Goal: Information Seeking & Learning: Learn about a topic

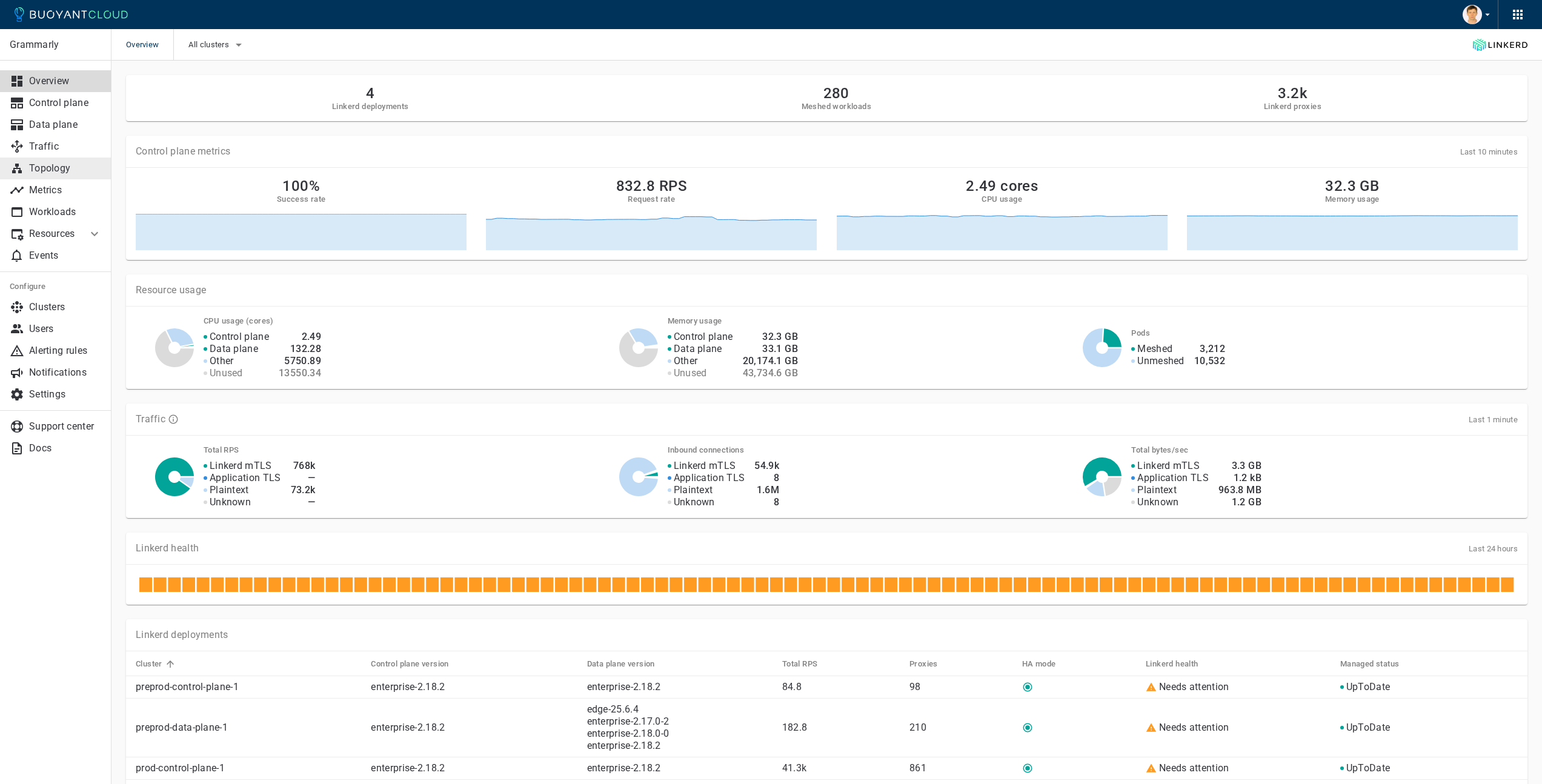
click at [76, 170] on p "Topology" at bounding box center [65, 168] width 73 height 12
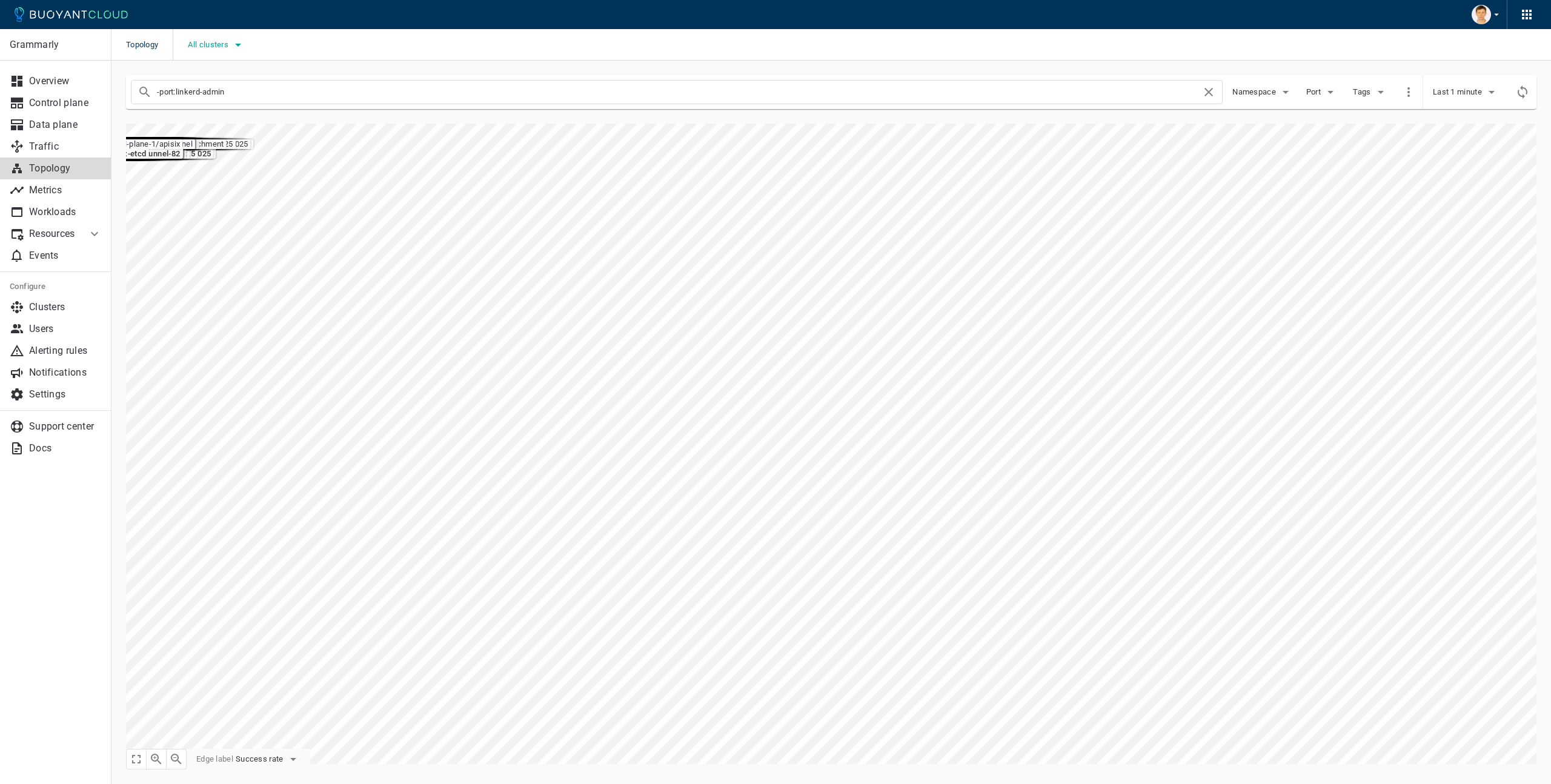
click at [220, 49] on button "All clusters" at bounding box center [217, 45] width 57 height 18
click at [270, 132] on span "prod-data-plane-1" at bounding box center [257, 130] width 78 height 12
click at [213, 132] on input "prod-data-plane-1" at bounding box center [206, 130] width 15 height 15
checkbox input "true"
click at [426, 171] on div at bounding box center [775, 392] width 1551 height 784
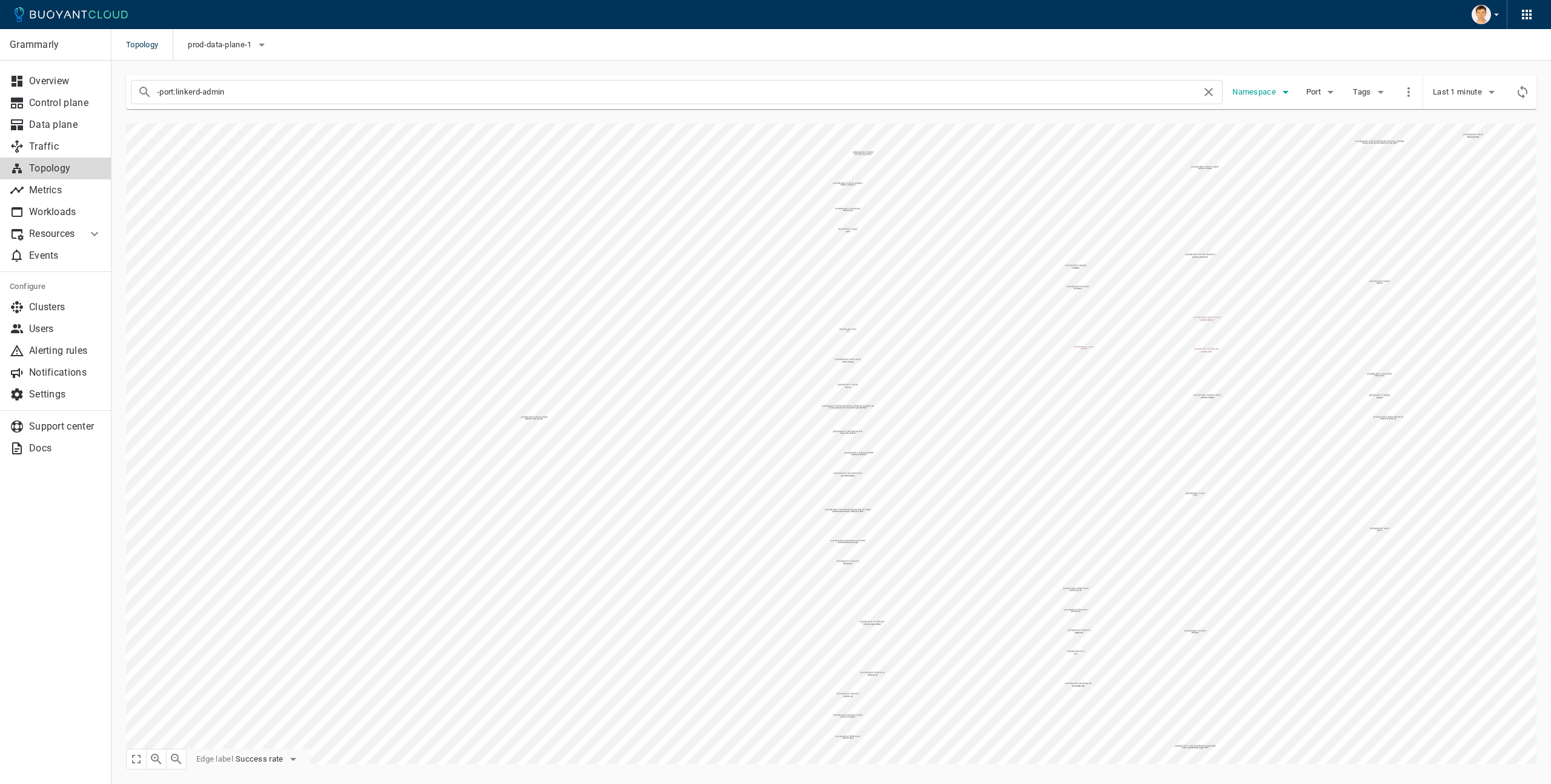
click at [1290, 89] on icon "button" at bounding box center [1286, 92] width 15 height 15
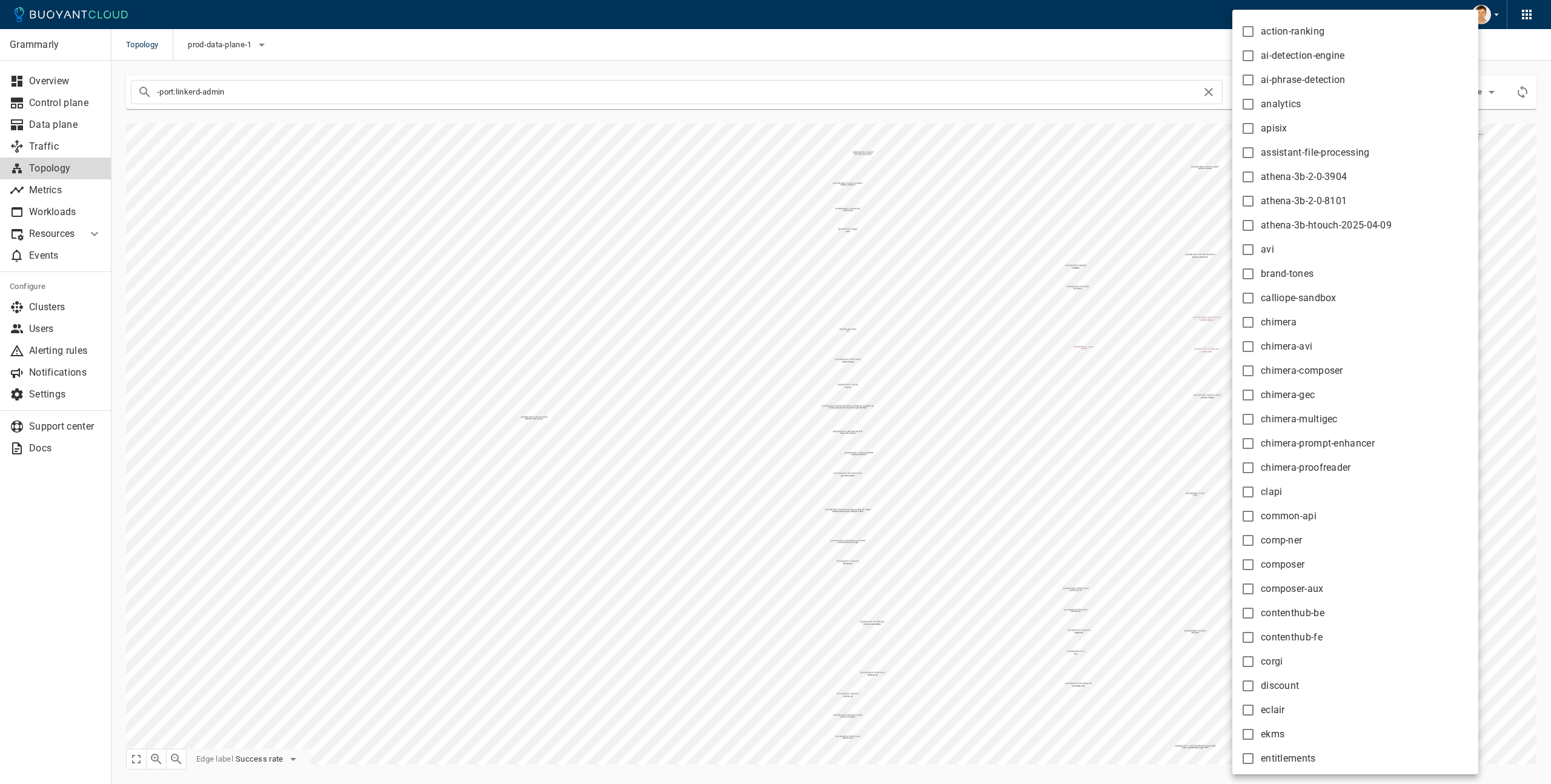
click at [1110, 53] on div at bounding box center [775, 392] width 1551 height 784
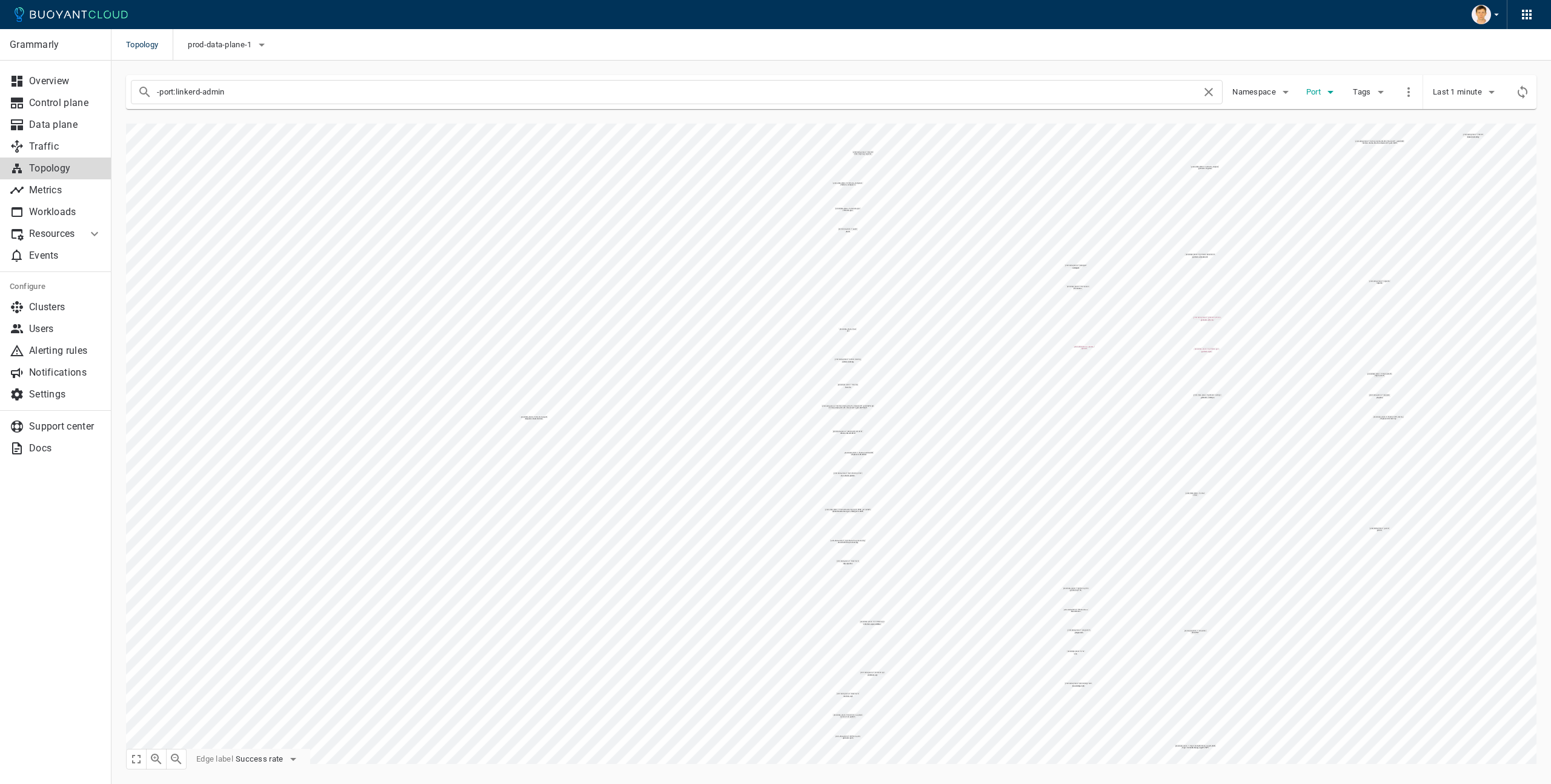
click at [1322, 94] on span "Port" at bounding box center [1314, 92] width 17 height 10
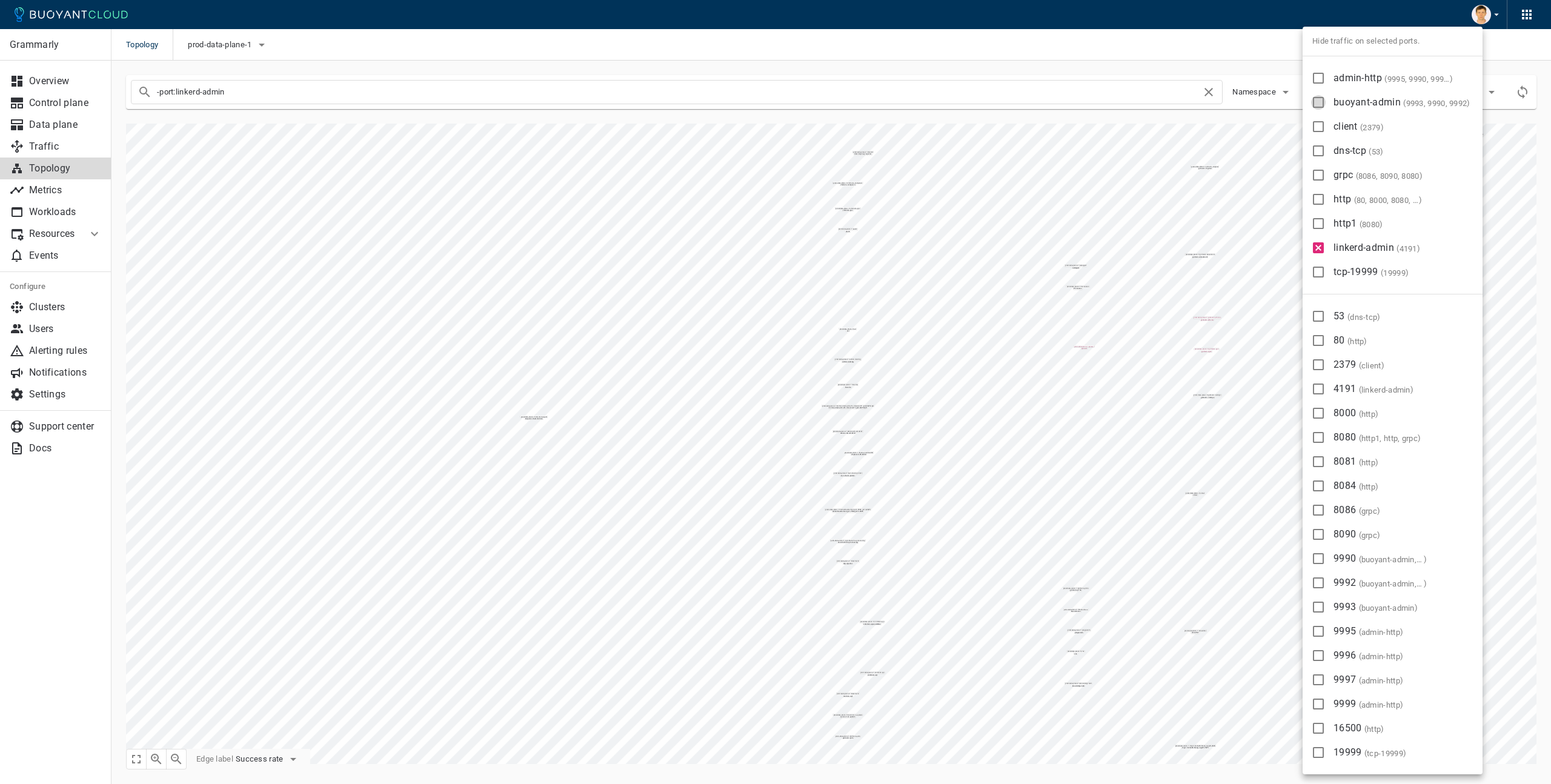
click at [1318, 107] on input "buoyant-admin ( 9993, 9990, 9992 )" at bounding box center [1319, 102] width 15 height 15
checkbox input "true"
type input "-port:linkerd-admin -port:buoyant-admin"
click at [1318, 107] on input "buoyant-admin ( 9993, 9990, 9992 )" at bounding box center [1319, 102] width 15 height 15
checkbox input "false"
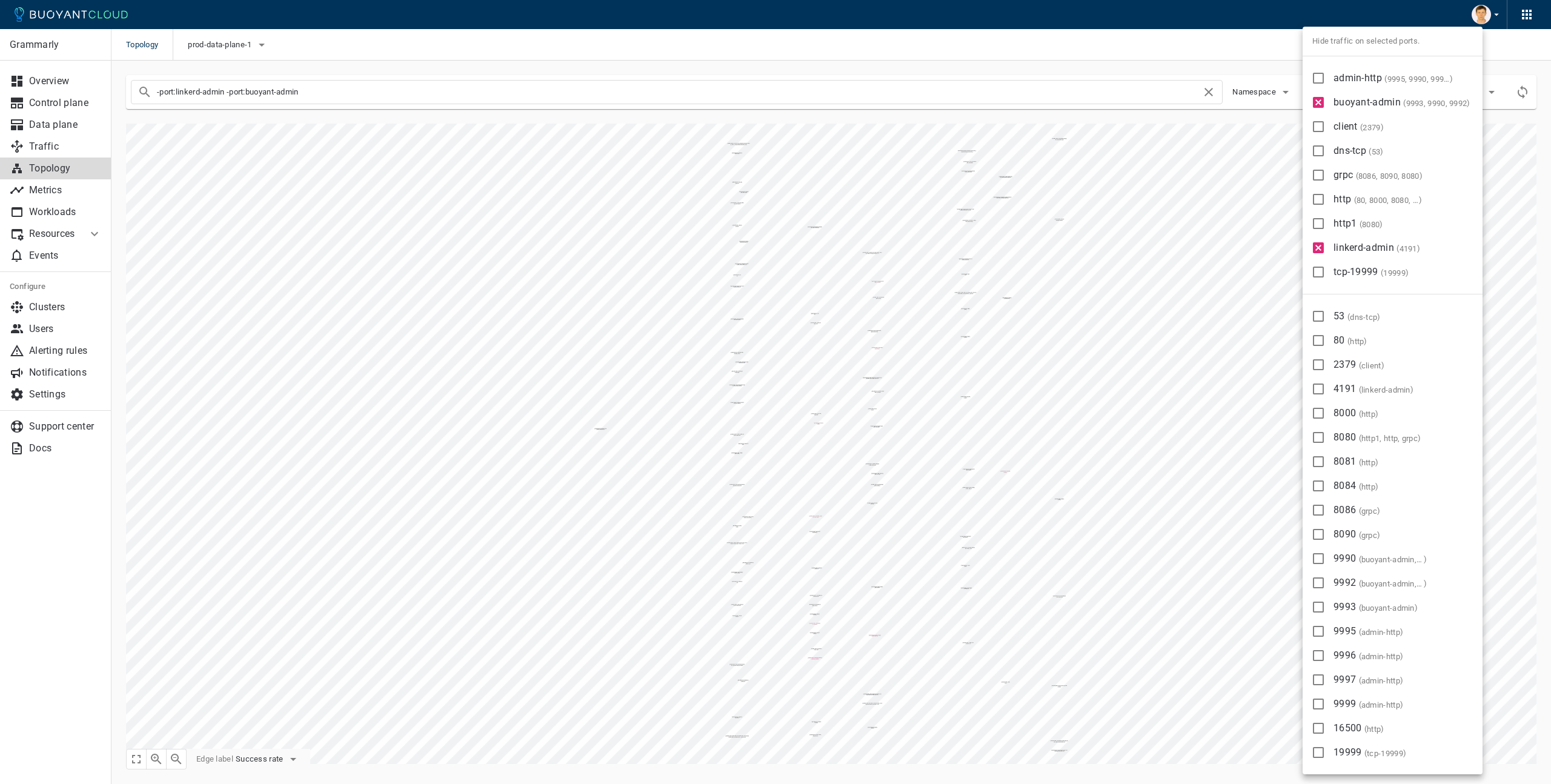
type input "-port:linkerd-admin"
click at [1322, 242] on input "linkerd-admin ( 4191 )" at bounding box center [1319, 248] width 15 height 15
checkbox input "false"
click at [1179, 332] on div at bounding box center [775, 392] width 1551 height 784
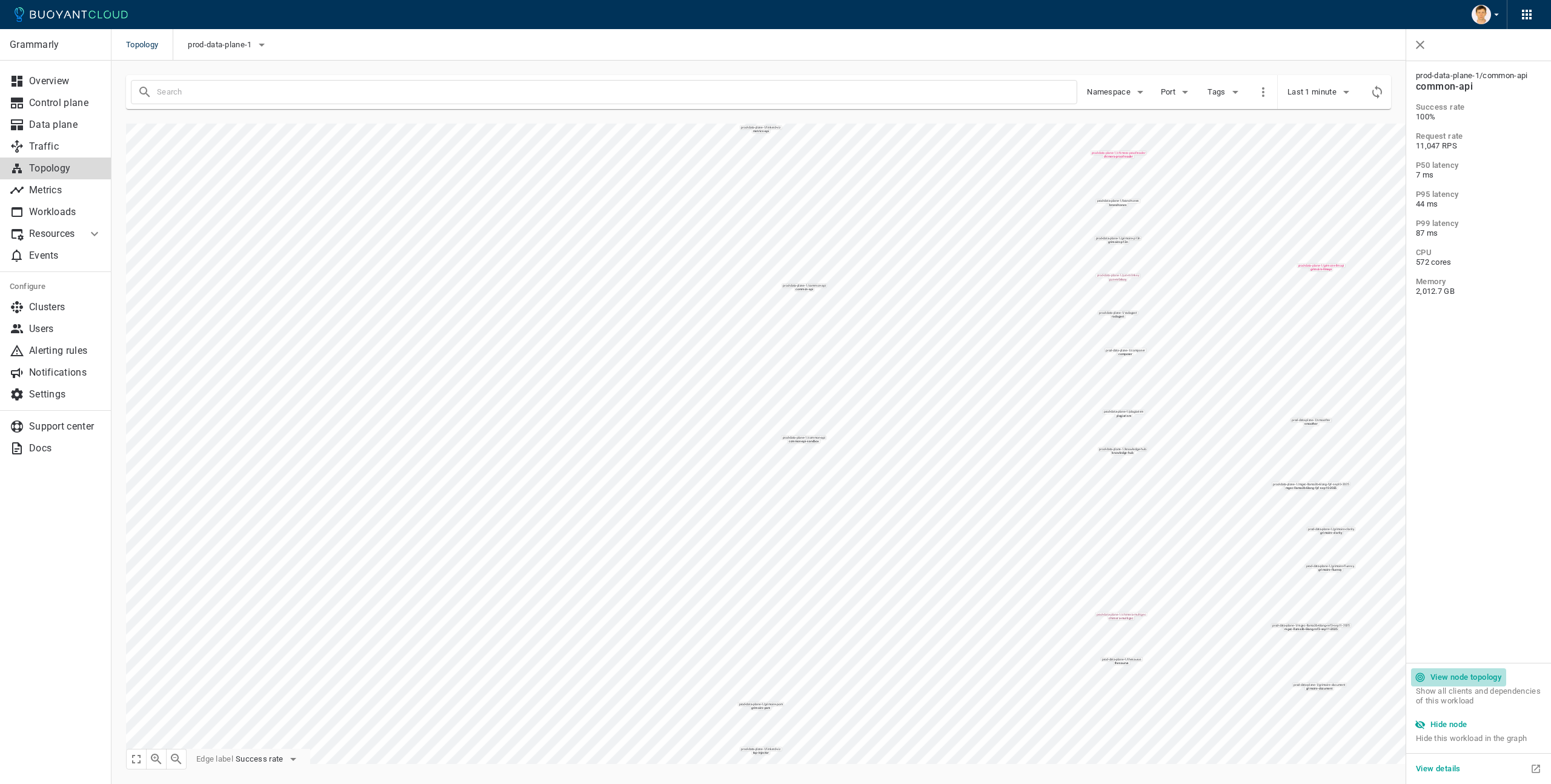
click at [1463, 676] on h5 "View node topology" at bounding box center [1465, 677] width 71 height 10
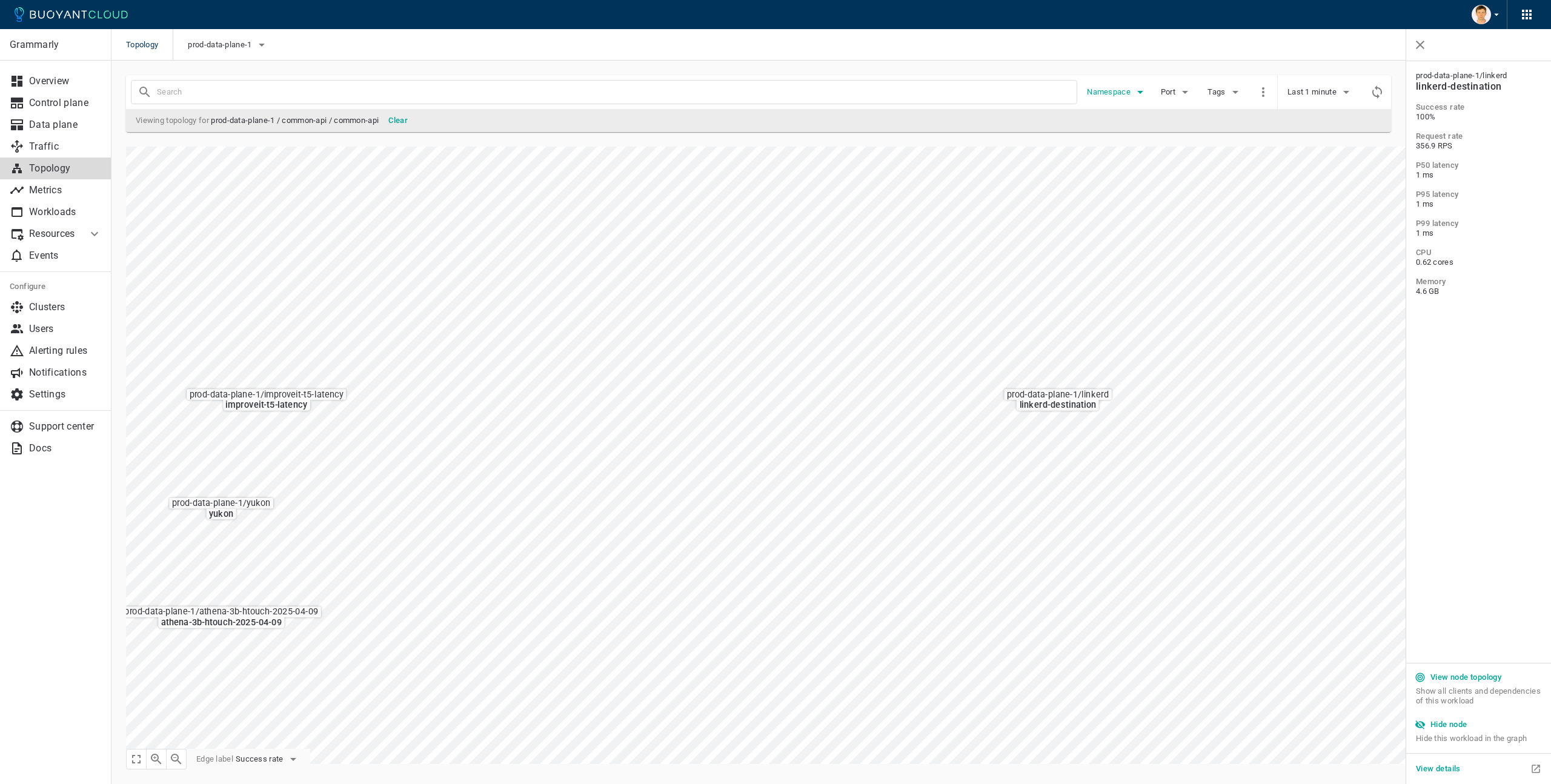
click at [1127, 94] on span "Namespace" at bounding box center [1110, 92] width 46 height 10
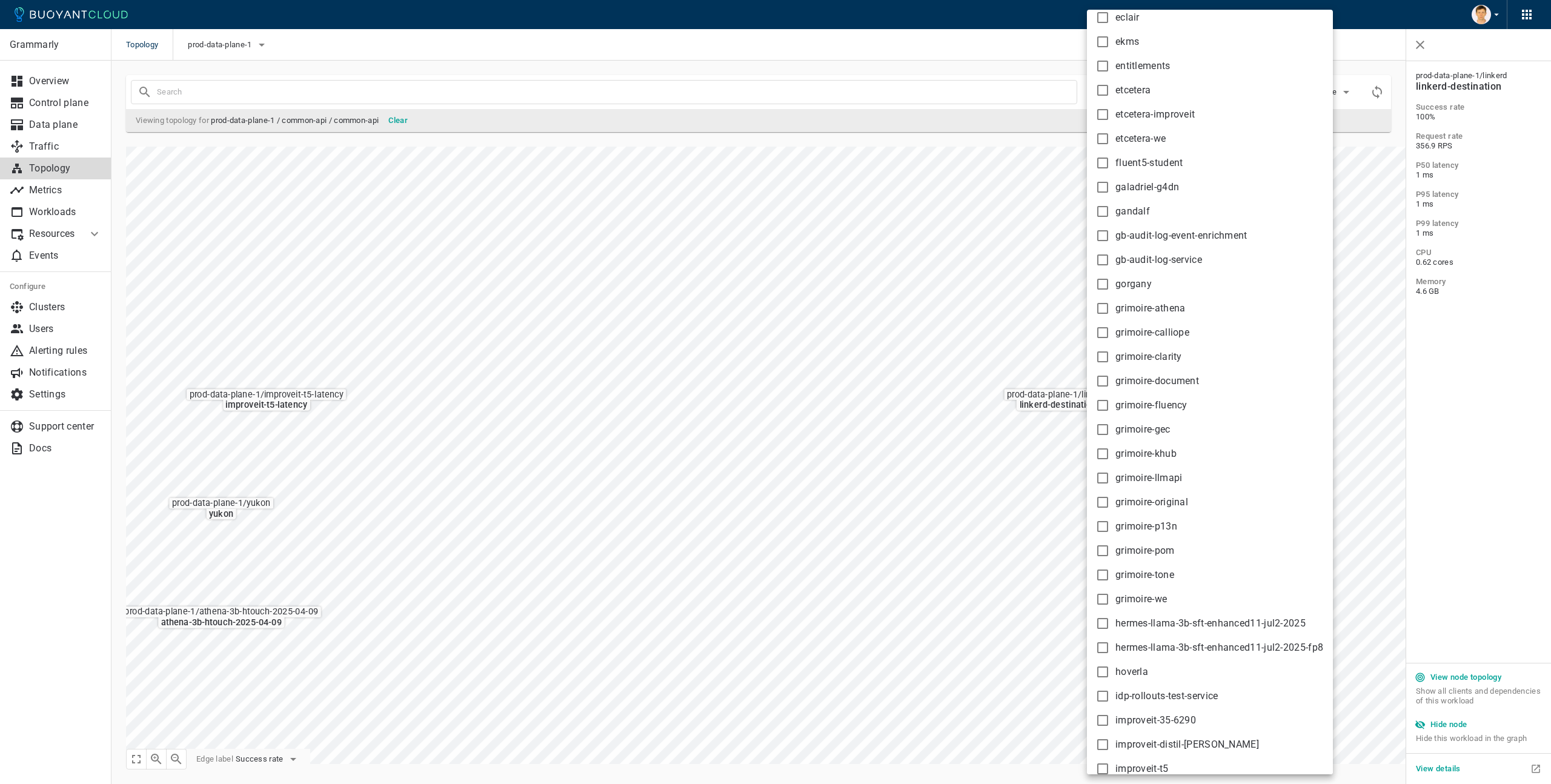
scroll to position [2138, 0]
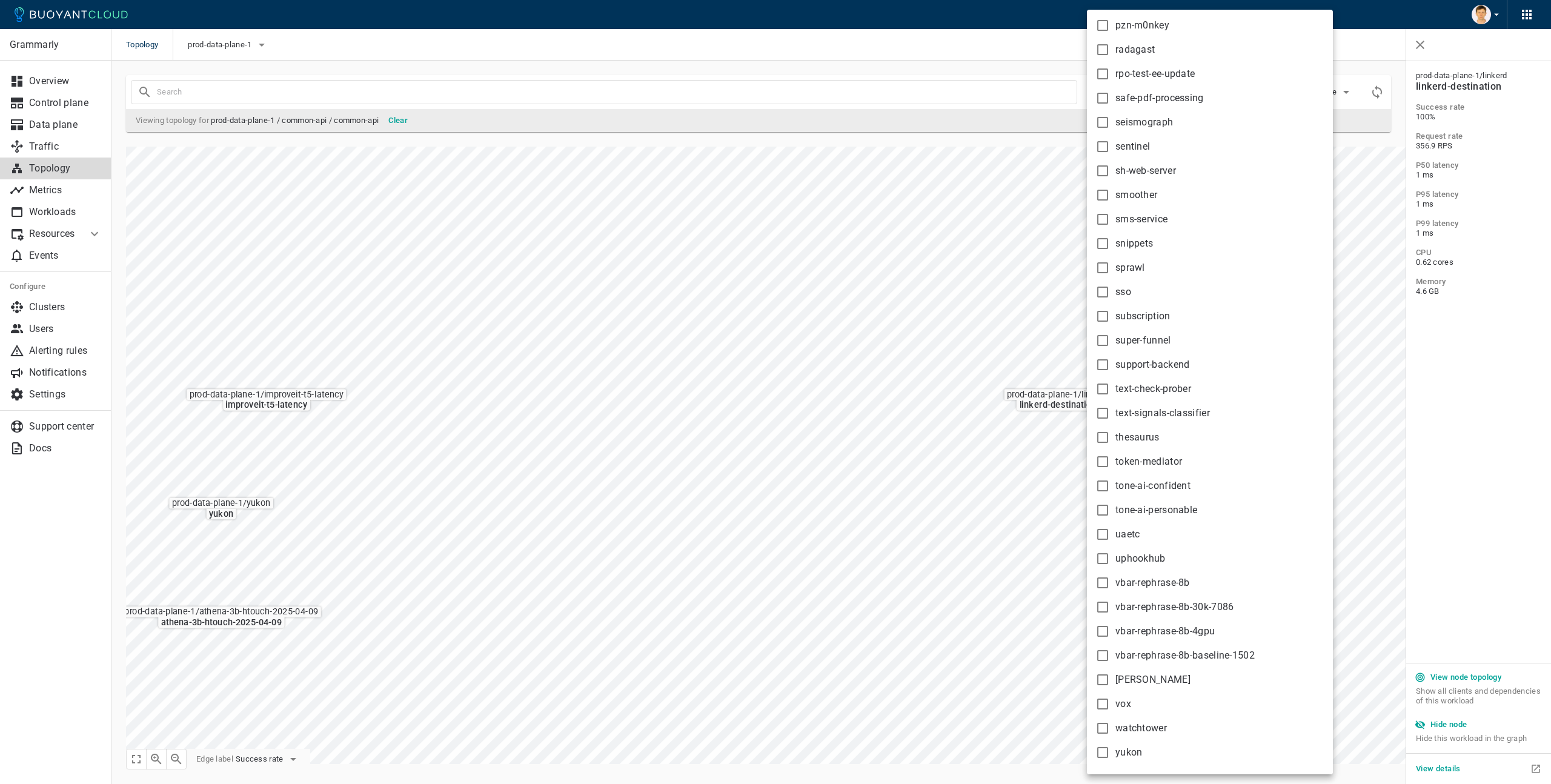
click at [1371, 169] on div at bounding box center [775, 392] width 1551 height 784
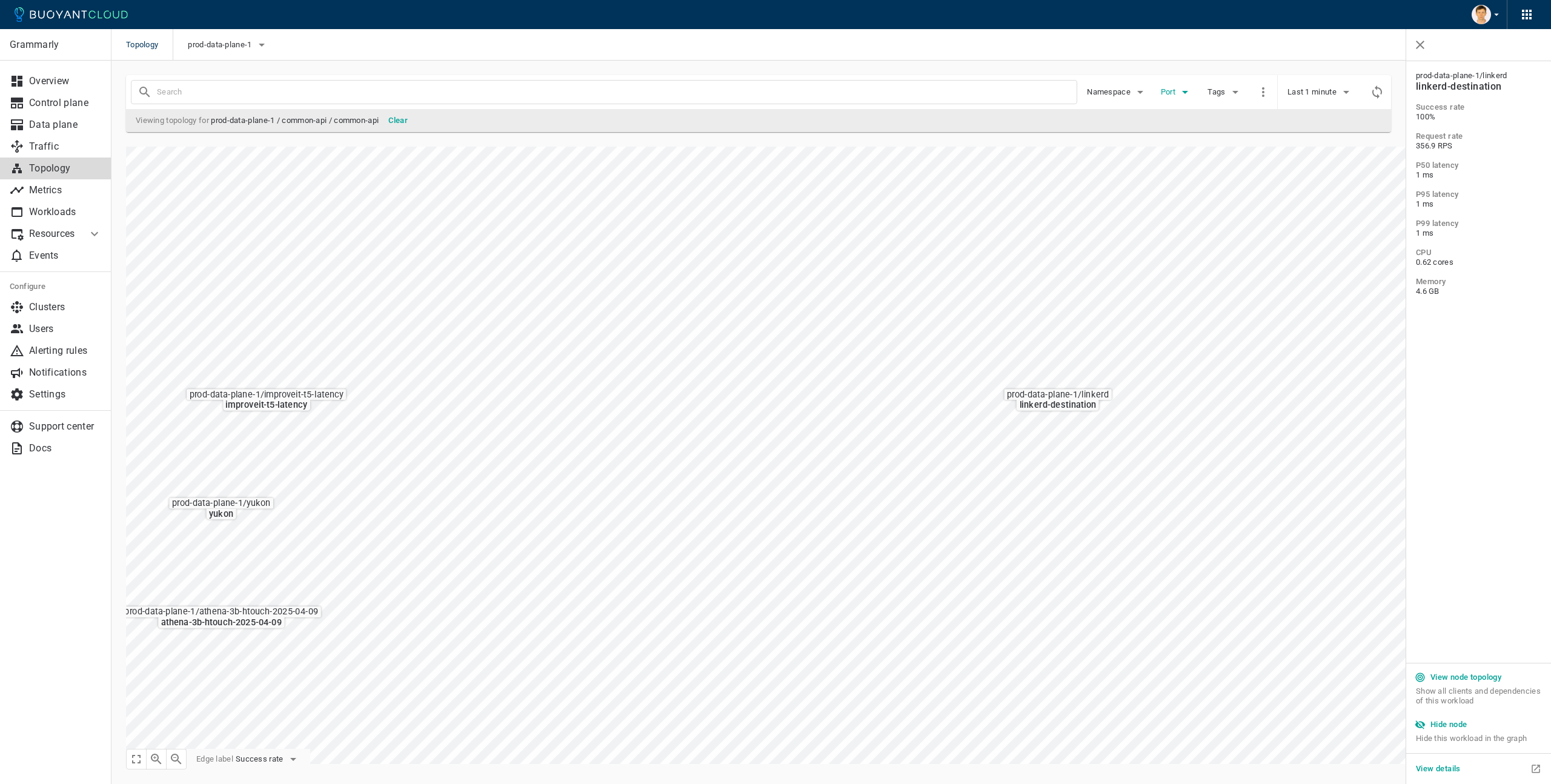
click at [1177, 91] on span "Port" at bounding box center [1169, 92] width 17 height 10
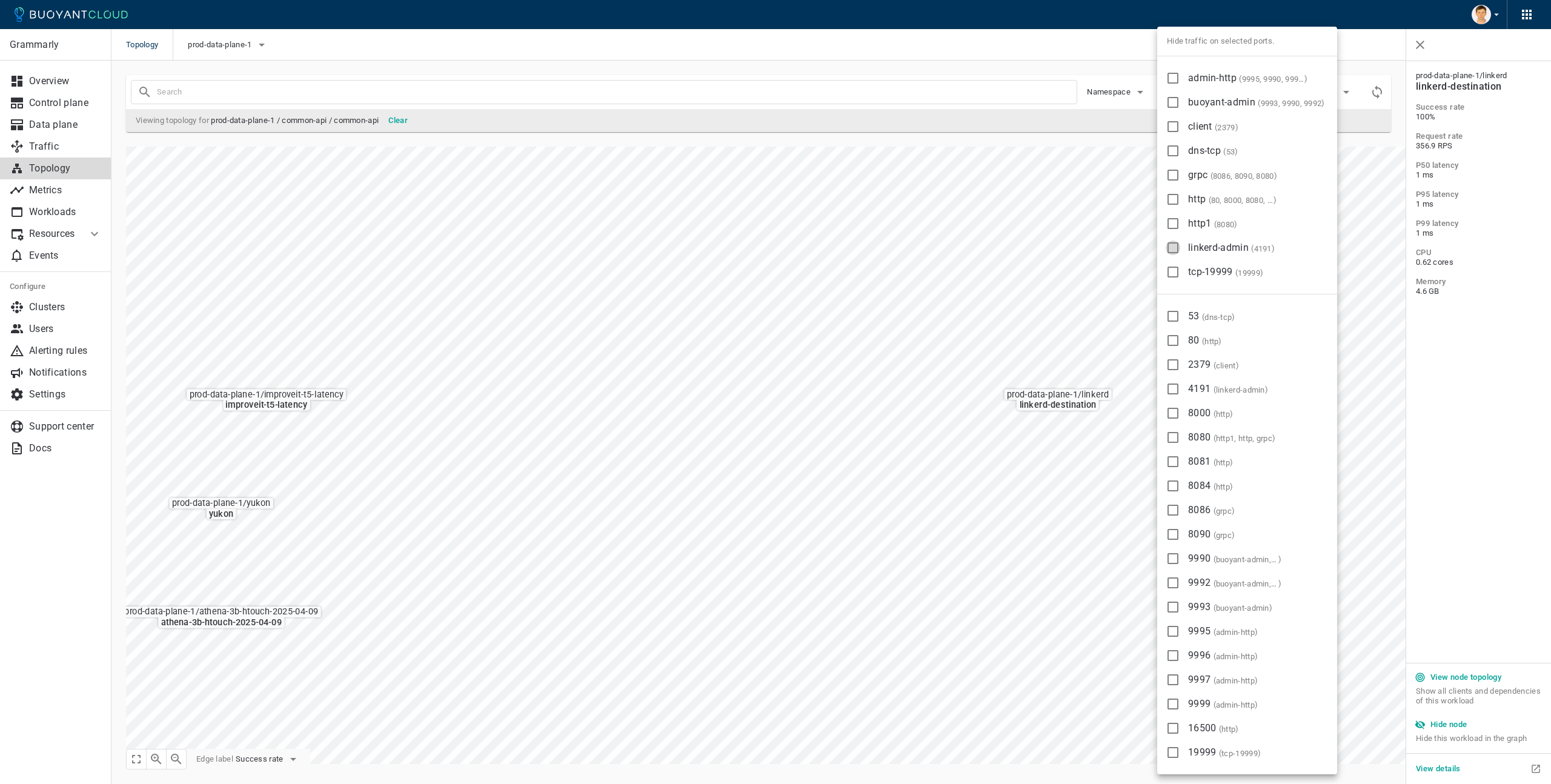
click at [1168, 248] on input "linkerd-admin ( 4191 )" at bounding box center [1173, 248] width 15 height 15
checkbox input "true"
type input "-port:linkerd-admin"
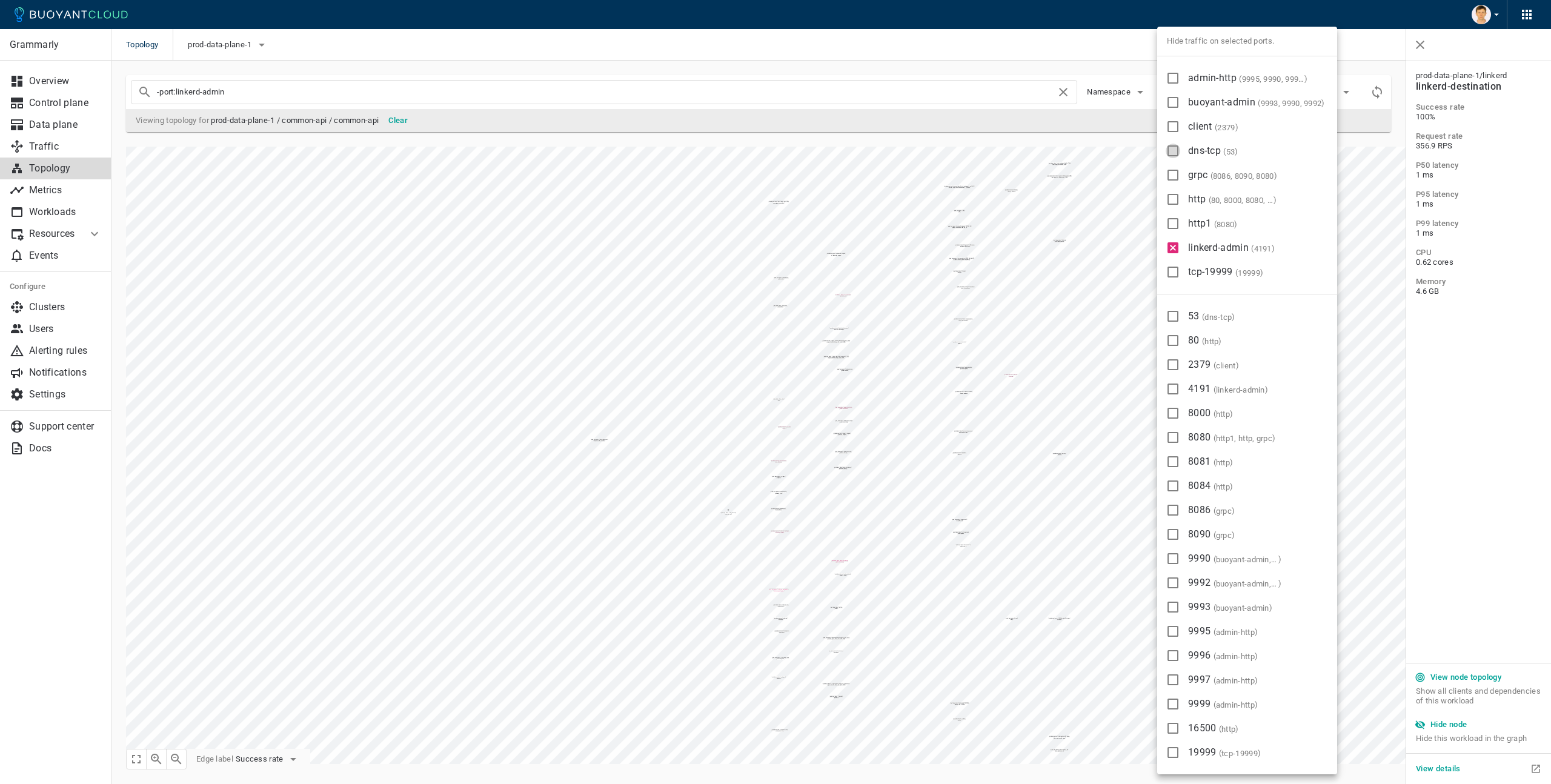
click at [1172, 151] on input "dns-tcp ( 53 )" at bounding box center [1173, 151] width 15 height 15
checkbox input "true"
type input "-port:linkerd-admin -port:dns-tcp"
click at [1177, 123] on input "client ( 2379 )" at bounding box center [1173, 127] width 15 height 15
checkbox input "true"
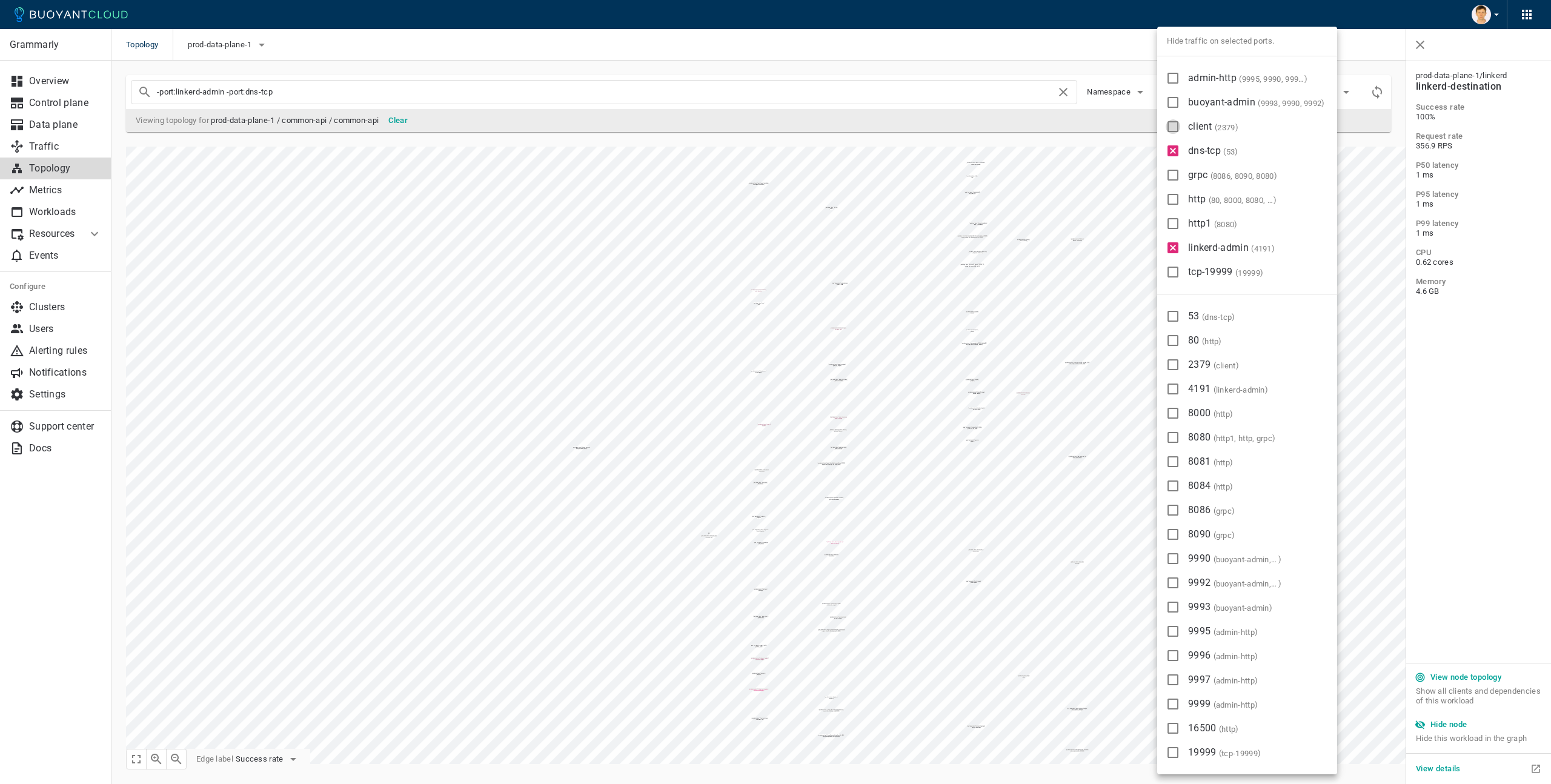
type input "-port:linkerd-admin -port:dns-tcp -port:client"
click at [1175, 198] on input "http ( 80, 8000, 8080, 16500, 8081, 8084 )" at bounding box center [1173, 199] width 15 height 15
checkbox input "true"
type input "-port:linkerd-admin -port:dns-tcp -port:client -port:http"
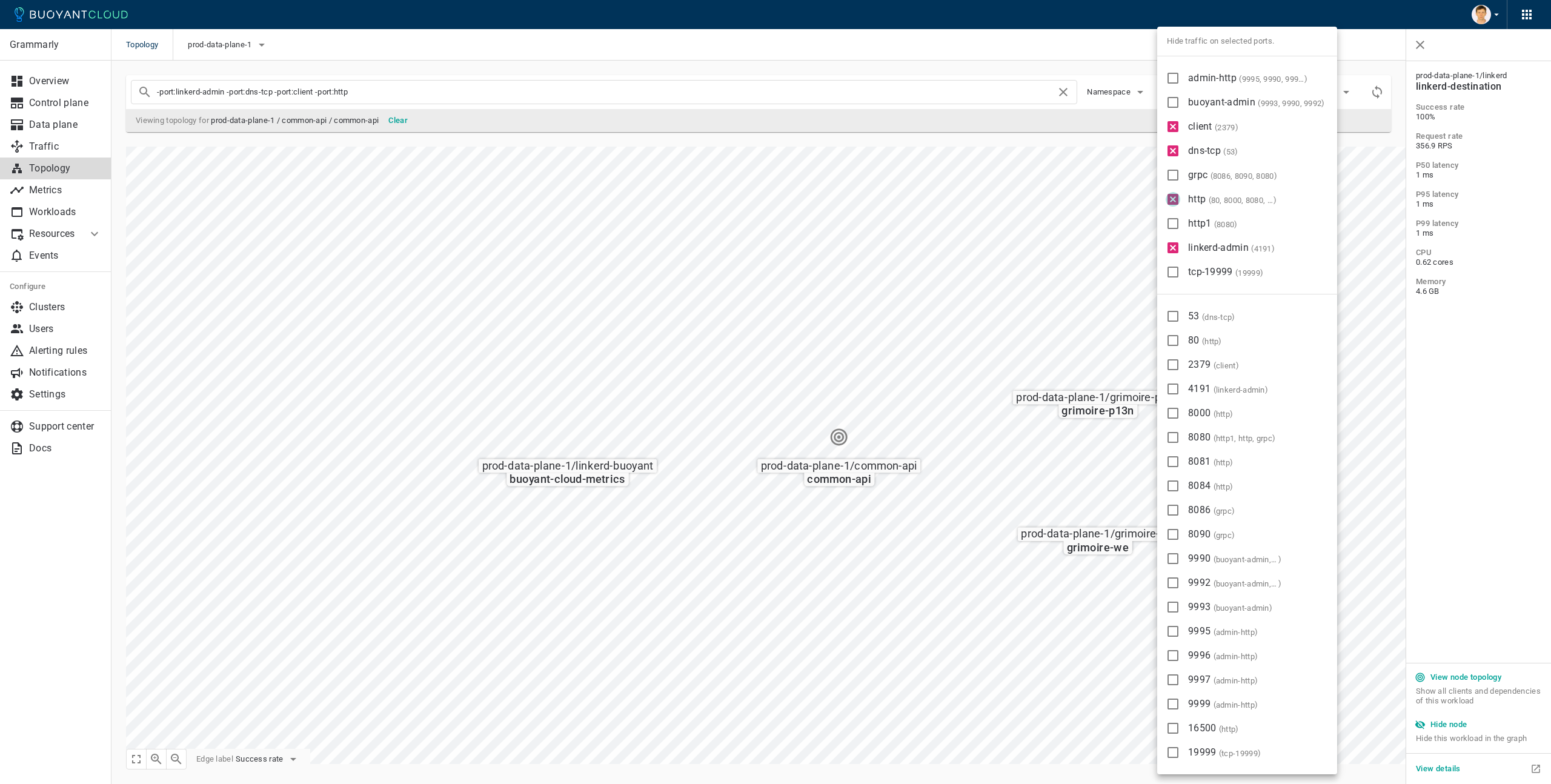
click at [1175, 198] on input "http ( 80, 8000, 8080, 16500, 8081, 8084 )" at bounding box center [1173, 199] width 15 height 15
checkbox input "false"
type input "-port:linkerd-admin -port:dns-tcp -port:client"
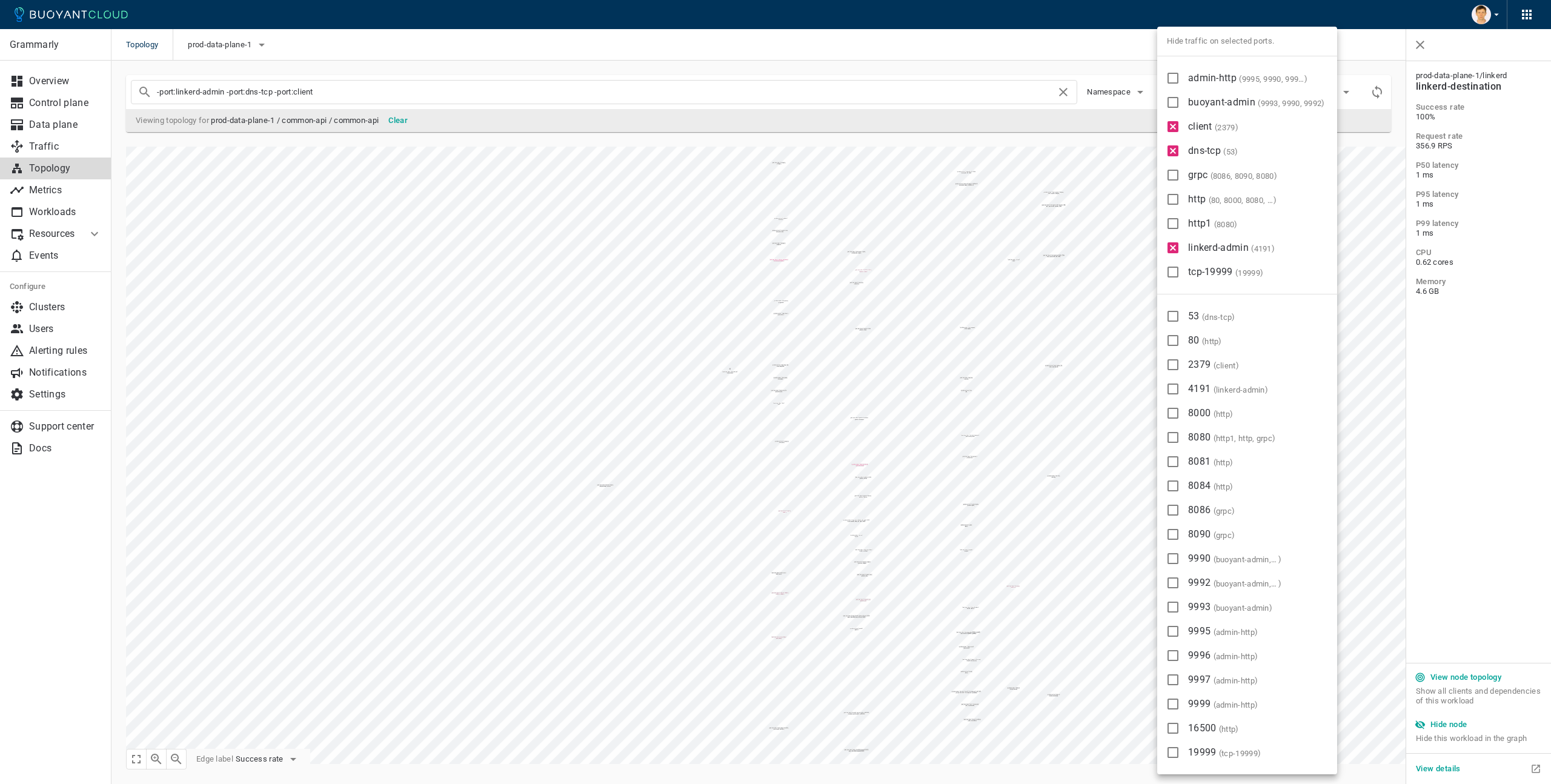
click at [1173, 153] on input "dns-tcp ( 53 )" at bounding box center [1173, 151] width 15 height 15
checkbox input "false"
type input "-port:linkerd-admin -port:client"
click at [1175, 128] on input "client ( 2379 )" at bounding box center [1173, 127] width 15 height 15
checkbox input "false"
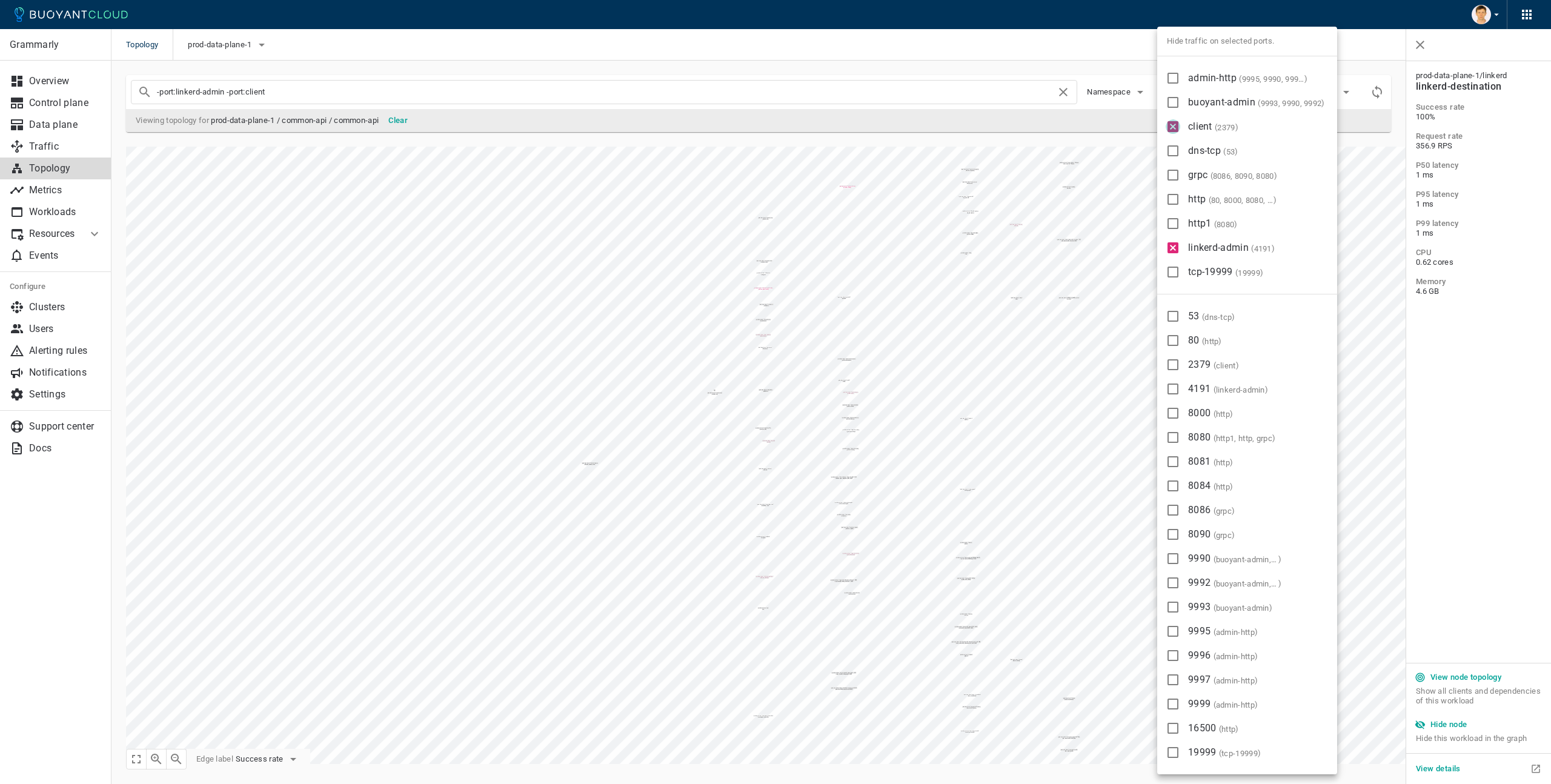
type input "-port:linkerd-admin"
click at [1175, 105] on input "buoyant-admin ( 9993, 9990, 9992 )" at bounding box center [1173, 102] width 15 height 15
checkbox input "true"
type input "-port:linkerd-admin -port:buoyant-admin"
click at [1170, 561] on input "9990 ( buoyant-admin, admin-http )" at bounding box center [1173, 558] width 15 height 15
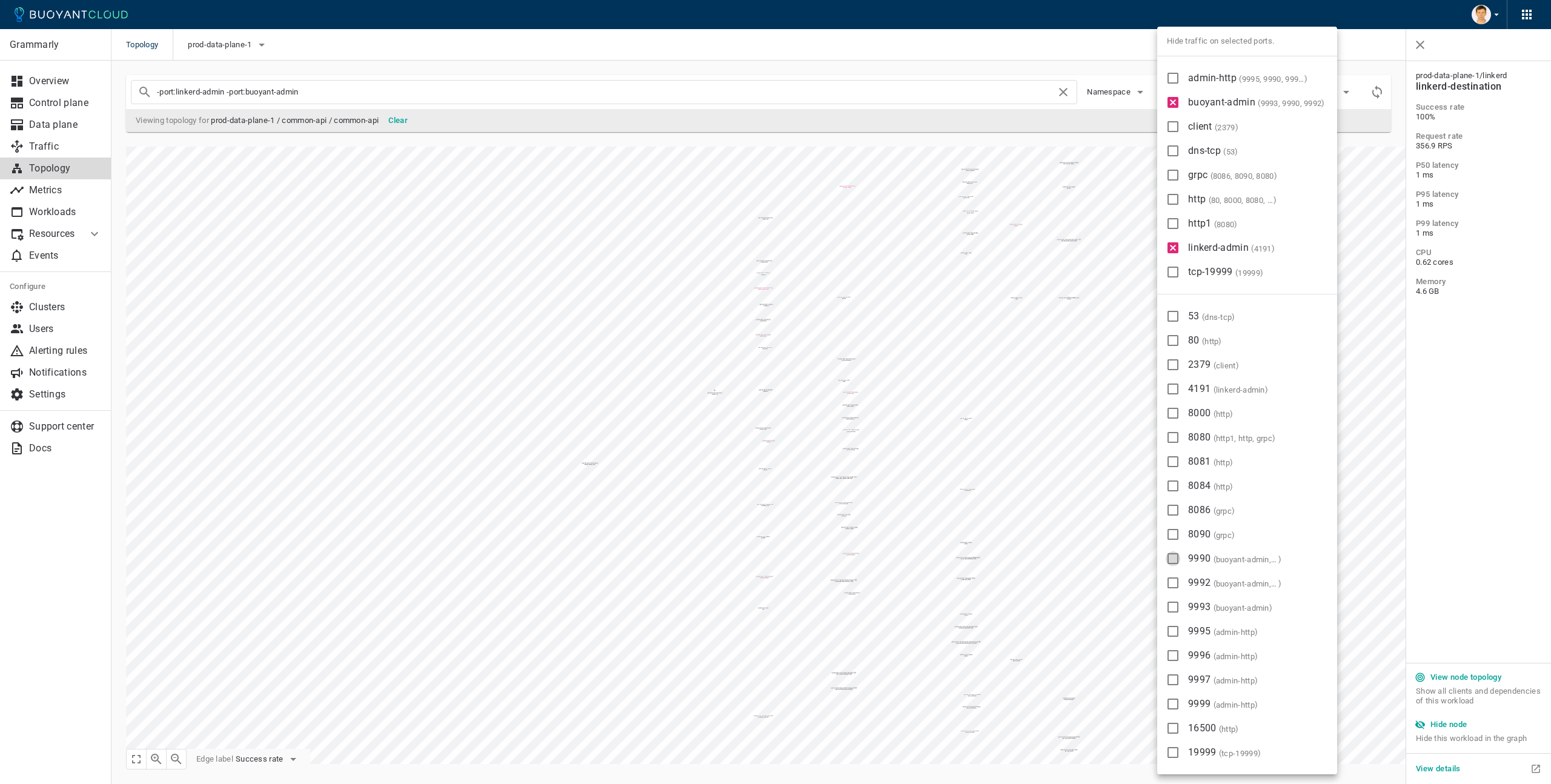
checkbox input "true"
type input "-port:linkerd-admin -port:buoyant-admin -port:9990"
click at [1170, 584] on input "9992 ( buoyant-admin, admin-http )" at bounding box center [1173, 583] width 15 height 15
checkbox input "true"
type input "-port:linkerd-admin -port:buoyant-admin -port:9990 -port:9992"
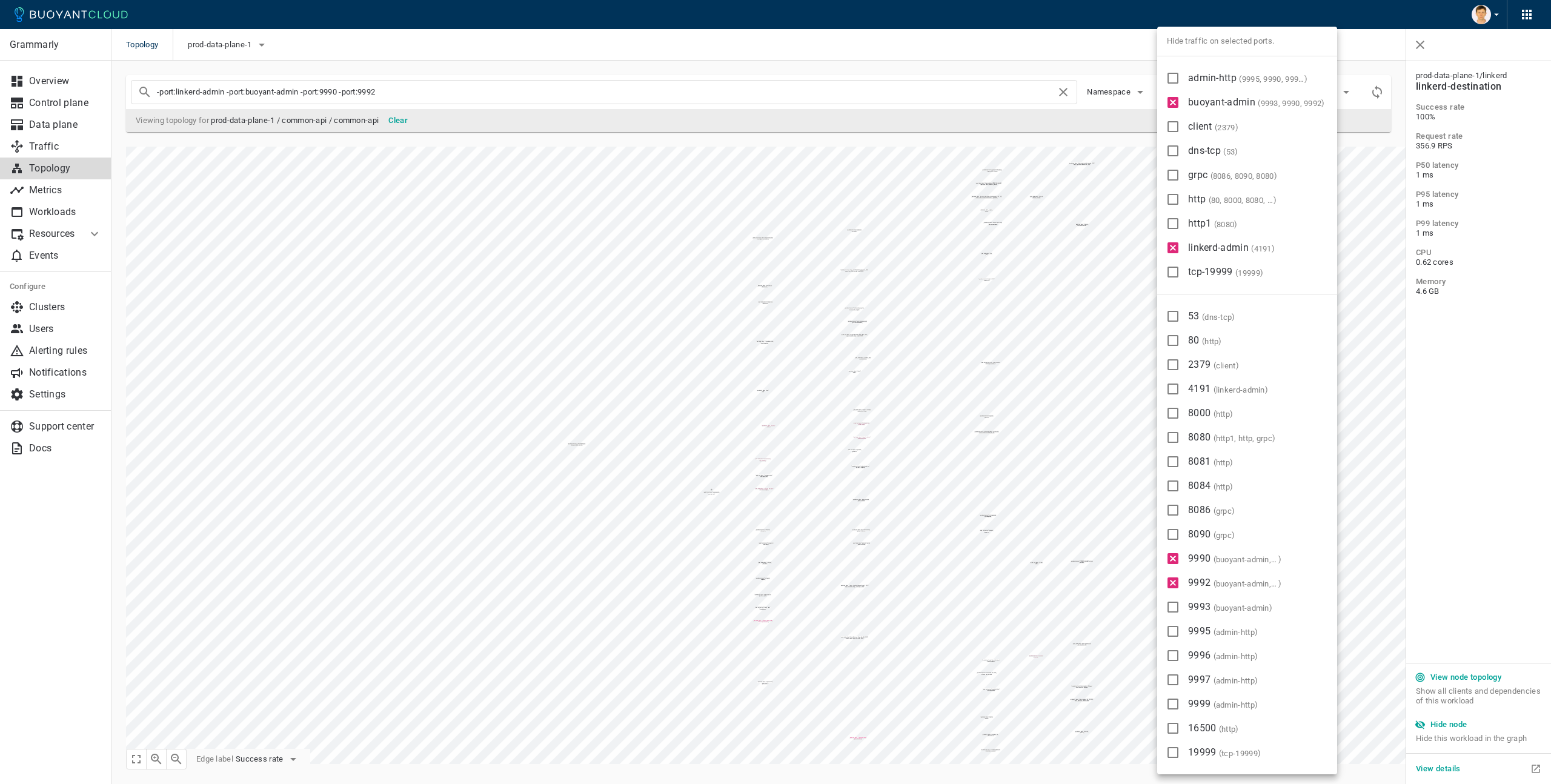
click at [1173, 609] on input "9993 ( buoyant-admin )" at bounding box center [1173, 607] width 15 height 15
checkbox input "true"
type input "-port:linkerd-admin -port:[GEOGRAPHIC_DATA]-admin -port:9990 -port:9992 -port:9…"
click at [1117, 355] on div at bounding box center [775, 392] width 1551 height 784
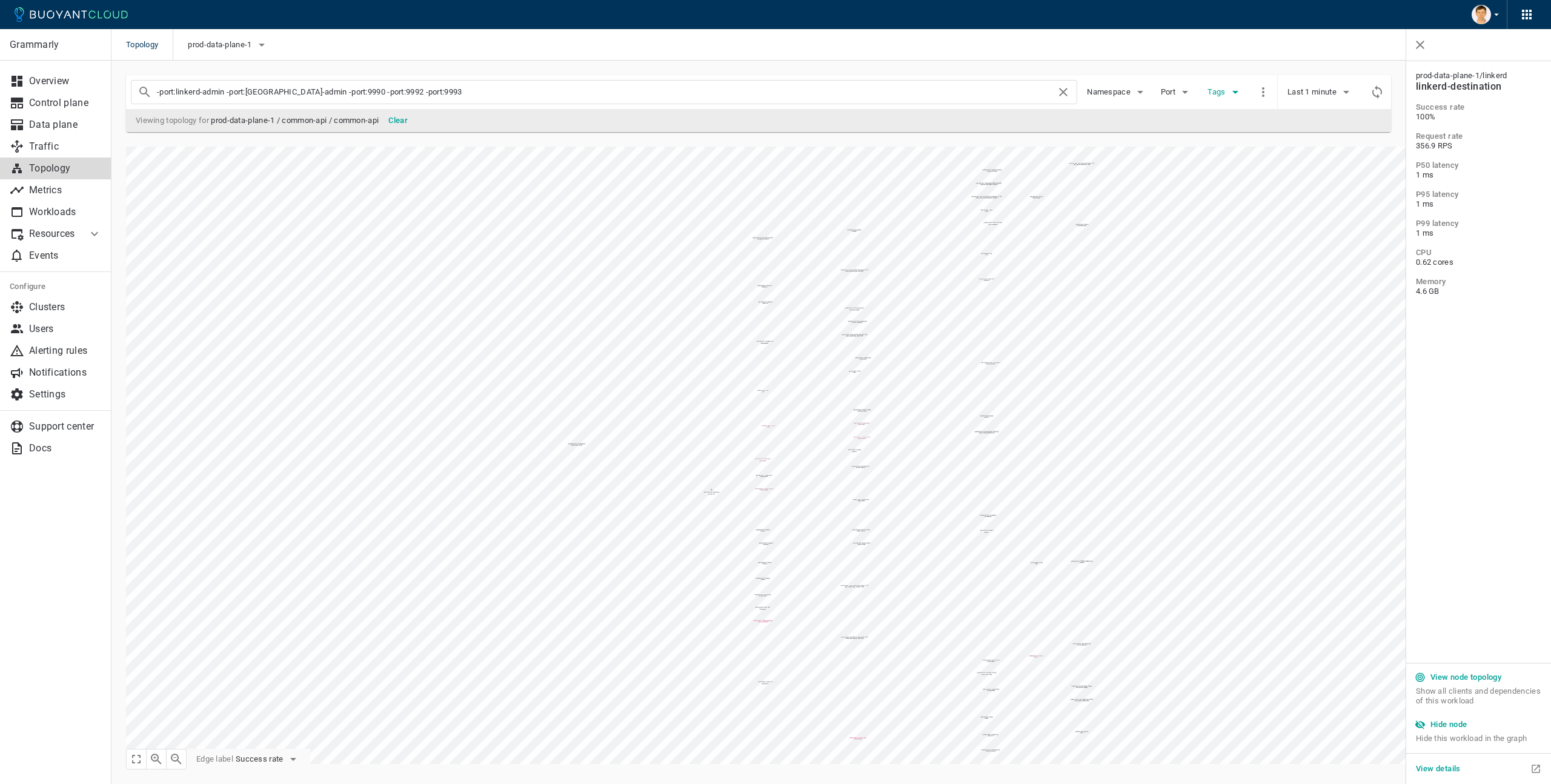
click at [1233, 97] on icon "button" at bounding box center [1236, 92] width 15 height 15
click at [1250, 281] on div at bounding box center [775, 392] width 1551 height 784
